Goal: Navigation & Orientation: Find specific page/section

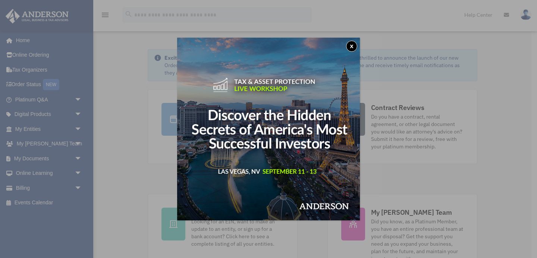
click at [353, 49] on button "x" at bounding box center [351, 46] width 11 height 11
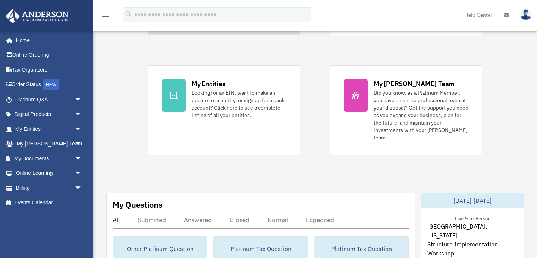
scroll to position [134, 0]
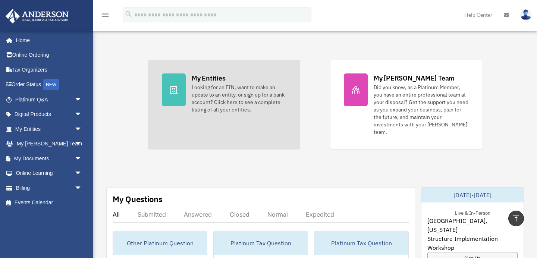
click at [177, 88] on icon at bounding box center [174, 89] width 8 height 7
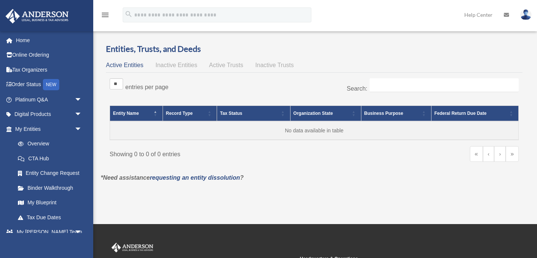
click at [189, 113] on span "Record Type" at bounding box center [179, 113] width 27 height 5
click at [232, 113] on span "Tax Status" at bounding box center [231, 113] width 22 height 5
click at [232, 114] on span "Tax Status" at bounding box center [231, 113] width 22 height 5
click at [282, 115] on span "Tax Status: Activate to remove sorting" at bounding box center [283, 113] width 4 height 15
click at [283, 115] on span "Tax Status: Activate to sort" at bounding box center [283, 113] width 4 height 15
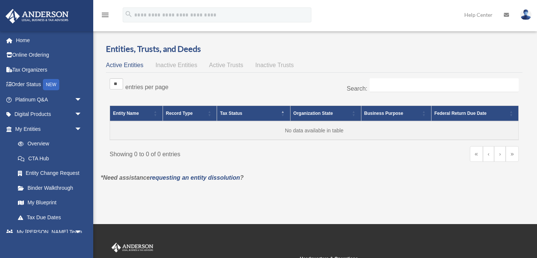
click at [330, 113] on span "Organization State" at bounding box center [314, 113] width 40 height 5
click at [354, 112] on span "\a Organization State: Activate to invert sorting" at bounding box center [354, 113] width 4 height 15
click at [353, 116] on span "\a Organization State: Activate to remove sorting" at bounding box center [354, 113] width 4 height 15
click at [323, 172] on div "** ** ** *** entries per page Search: Entity Name Record Type Tax Status Organi…" at bounding box center [314, 124] width 417 height 98
click at [23, 41] on link "Home" at bounding box center [49, 40] width 88 height 15
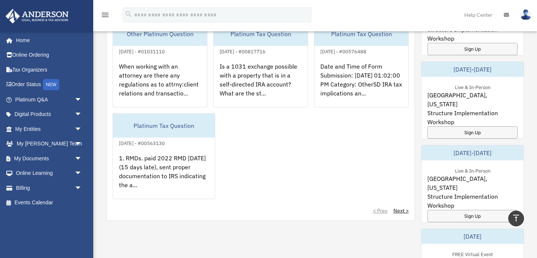
scroll to position [343, 0]
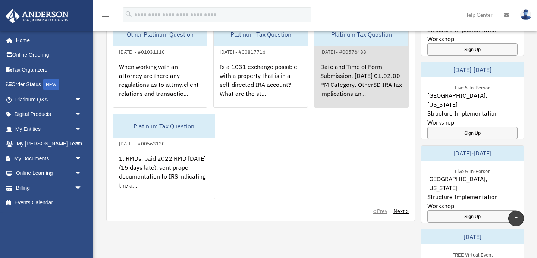
click at [347, 73] on div "Date and Time of Form Submission: [DATE] 01:02:00 PM Category: OtherSD IRA tax …" at bounding box center [361, 85] width 94 height 58
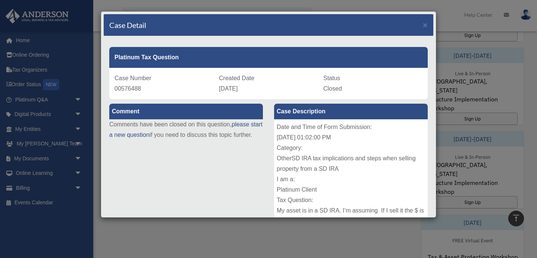
scroll to position [358, 0]
click at [354, 142] on div "Date and Time of Form Submission: 03/19/2024 01:02:00 PM Category: OtherSD IRA …" at bounding box center [351, 175] width 154 height 112
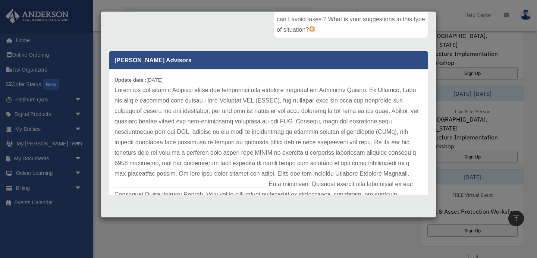
scroll to position [418, 0]
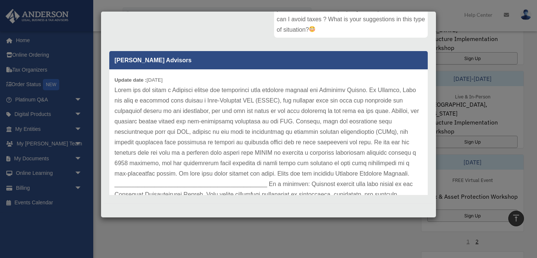
click at [324, 158] on p at bounding box center [269, 153] width 308 height 136
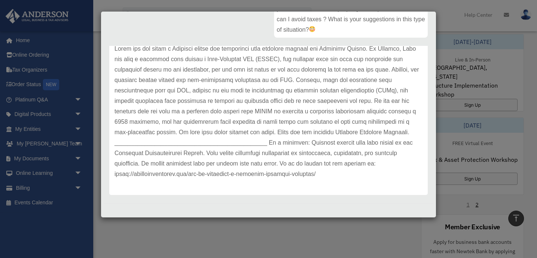
scroll to position [477, 0]
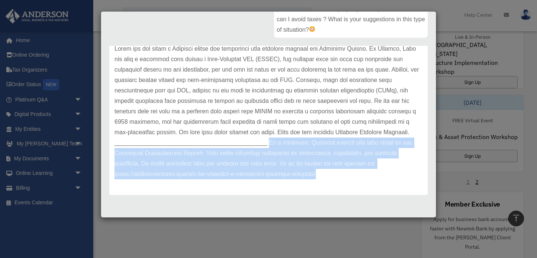
drag, startPoint x: 269, startPoint y: 142, endPoint x: 326, endPoint y: 188, distance: 73.1
click at [326, 188] on div "Update date : 03-25-2024" at bounding box center [268, 111] width 319 height 167
copy p "As a reminder: Platinum members have free access to our Structure Implementatio…"
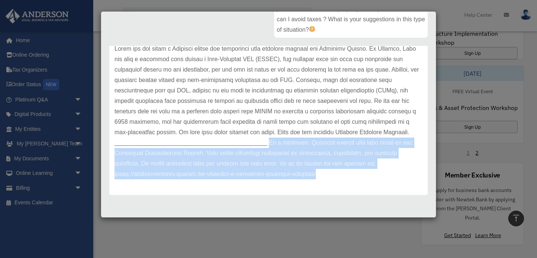
scroll to position [507, 0]
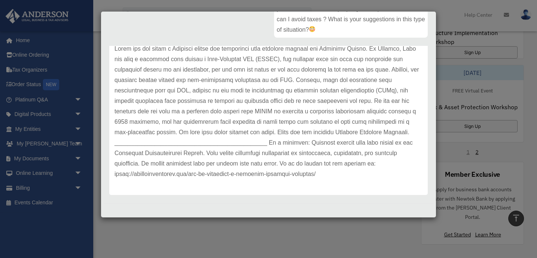
click at [188, 23] on div "Comment Comments have been closed on this question, please start a new question…" at bounding box center [269, 52] width 330 height 292
click at [188, 34] on div "Comment Comments have been closed on this question, please start a new question…" at bounding box center [269, 52] width 330 height 292
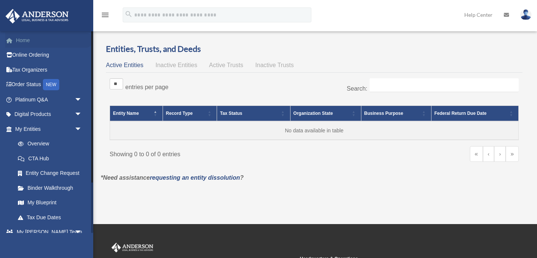
click at [27, 42] on link "Home" at bounding box center [49, 40] width 88 height 15
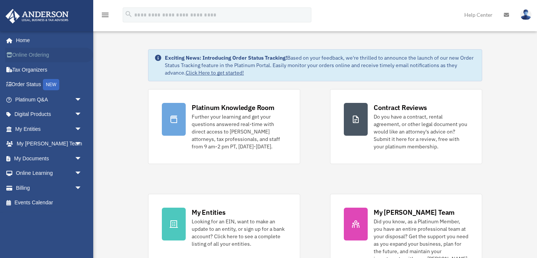
click at [31, 58] on link "Online Ordering" at bounding box center [49, 55] width 88 height 15
